Goal: Information Seeking & Learning: Check status

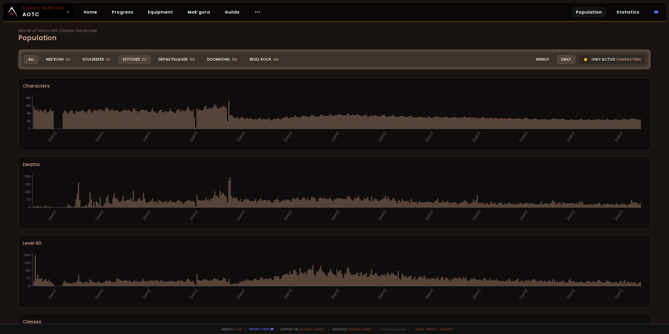
drag, startPoint x: 123, startPoint y: 59, endPoint x: 133, endPoint y: 59, distance: 10.2
click at [122, 60] on div "Stitches EU" at bounding box center [134, 59] width 33 height 9
click at [125, 60] on div "Stitches EU" at bounding box center [134, 59] width 33 height 9
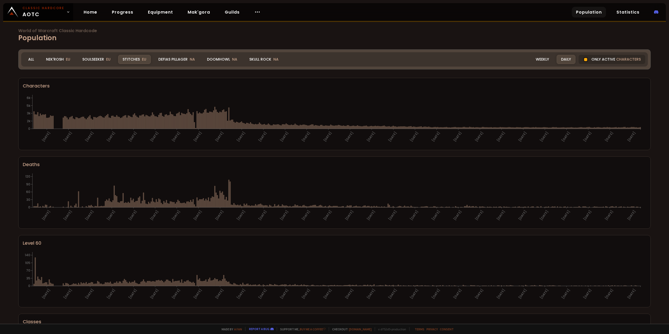
click at [133, 59] on div "Stitches EU" at bounding box center [134, 59] width 33 height 9
click at [35, 59] on div "All" at bounding box center [31, 59] width 15 height 9
click at [139, 60] on div "Stitches EU" at bounding box center [134, 59] width 33 height 9
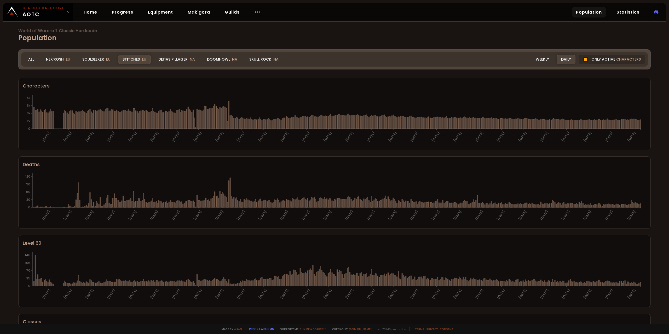
click at [138, 57] on div "Stitches EU" at bounding box center [134, 59] width 33 height 9
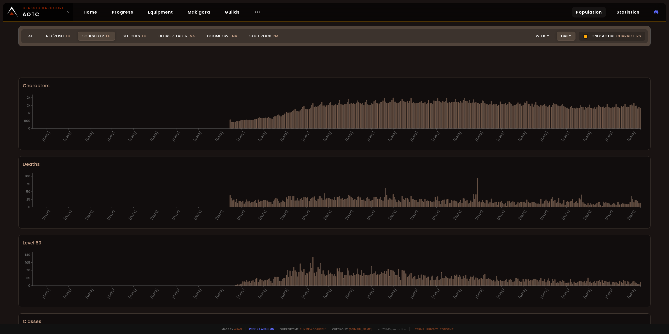
scroll to position [199, 0]
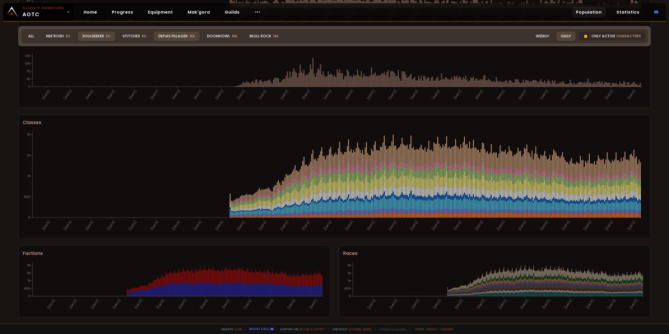
click at [171, 36] on div "Defias Pillager NA" at bounding box center [176, 36] width 45 height 9
click at [211, 36] on div "Doomhowl NA" at bounding box center [221, 36] width 39 height 9
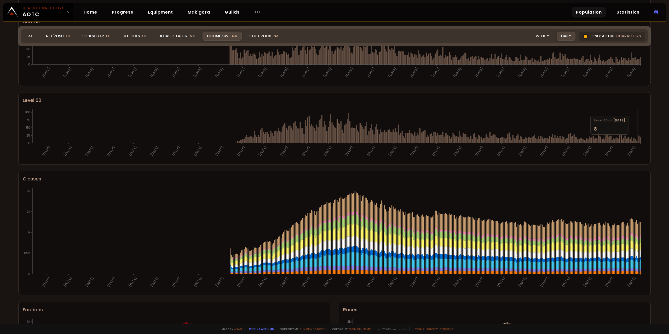
scroll to position [95, 0]
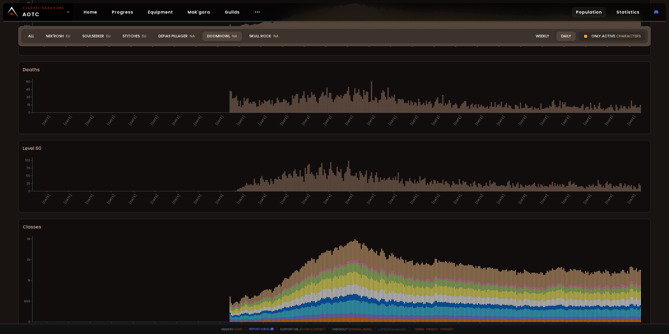
drag, startPoint x: 250, startPoint y: 37, endPoint x: 249, endPoint y: 43, distance: 6.1
click at [250, 36] on div "Skull Rock NA" at bounding box center [264, 36] width 38 height 9
